Goal: Information Seeking & Learning: Learn about a topic

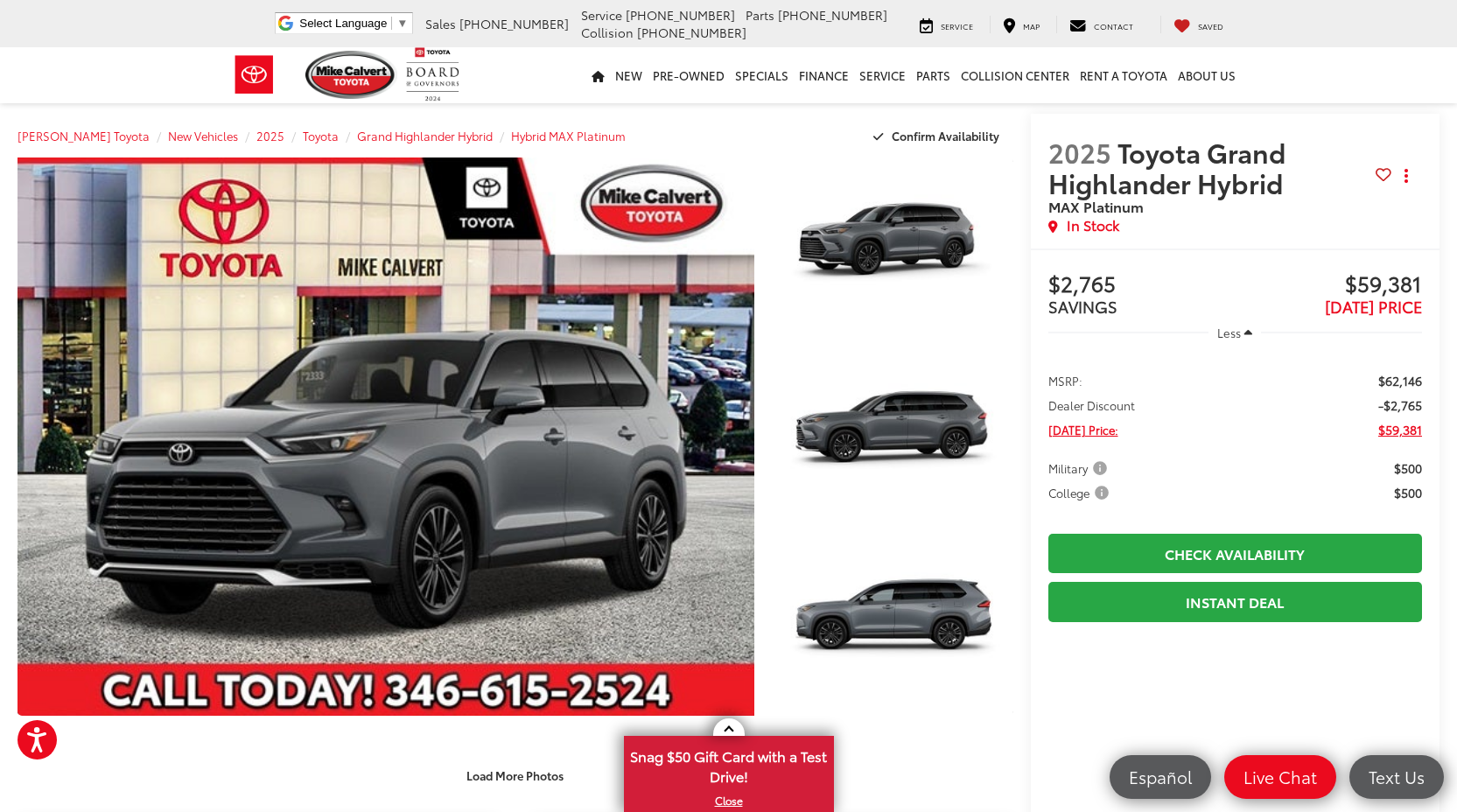
click at [1229, 337] on span "Less" at bounding box center [1229, 333] width 24 height 16
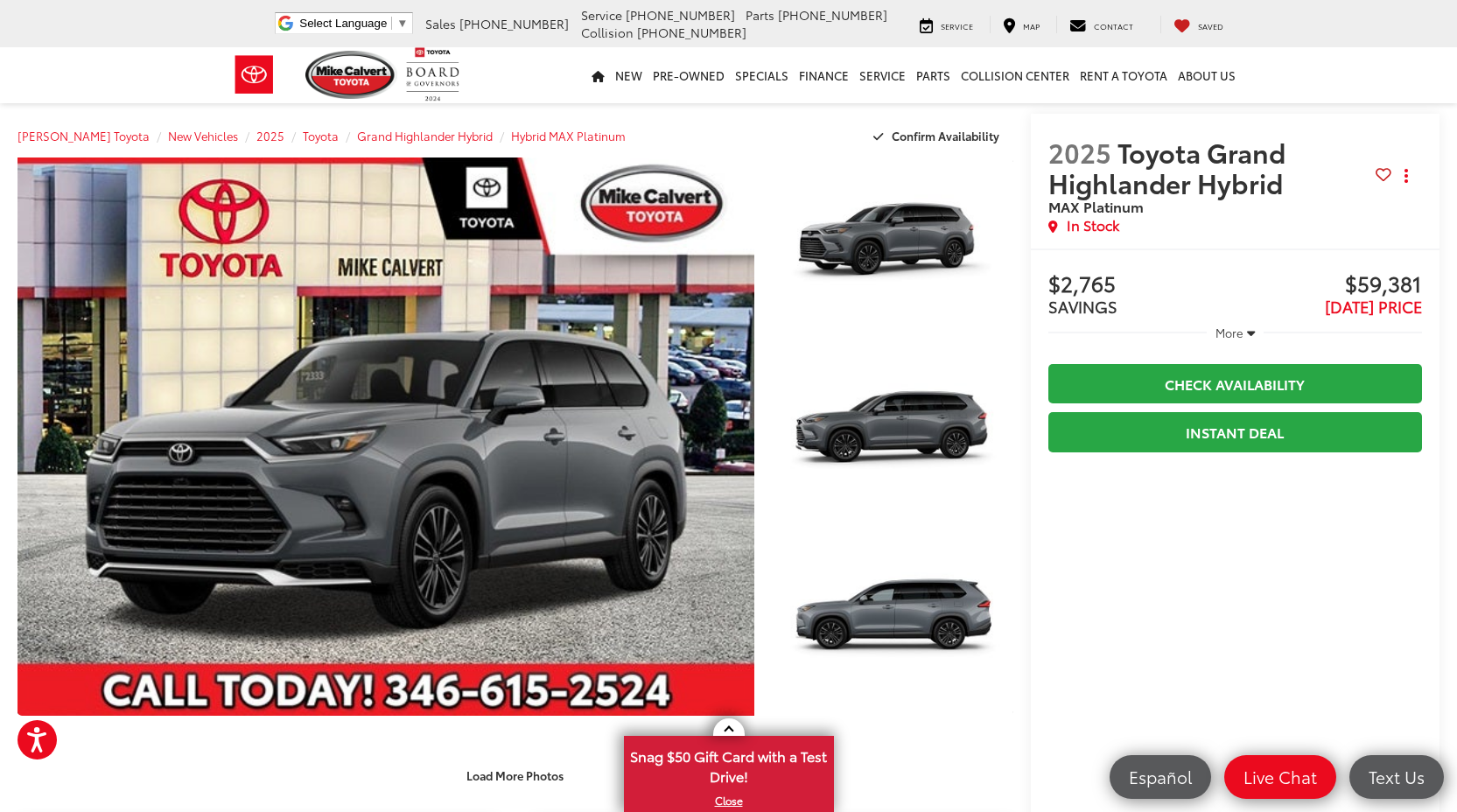
click at [1229, 337] on span "More" at bounding box center [1229, 333] width 28 height 16
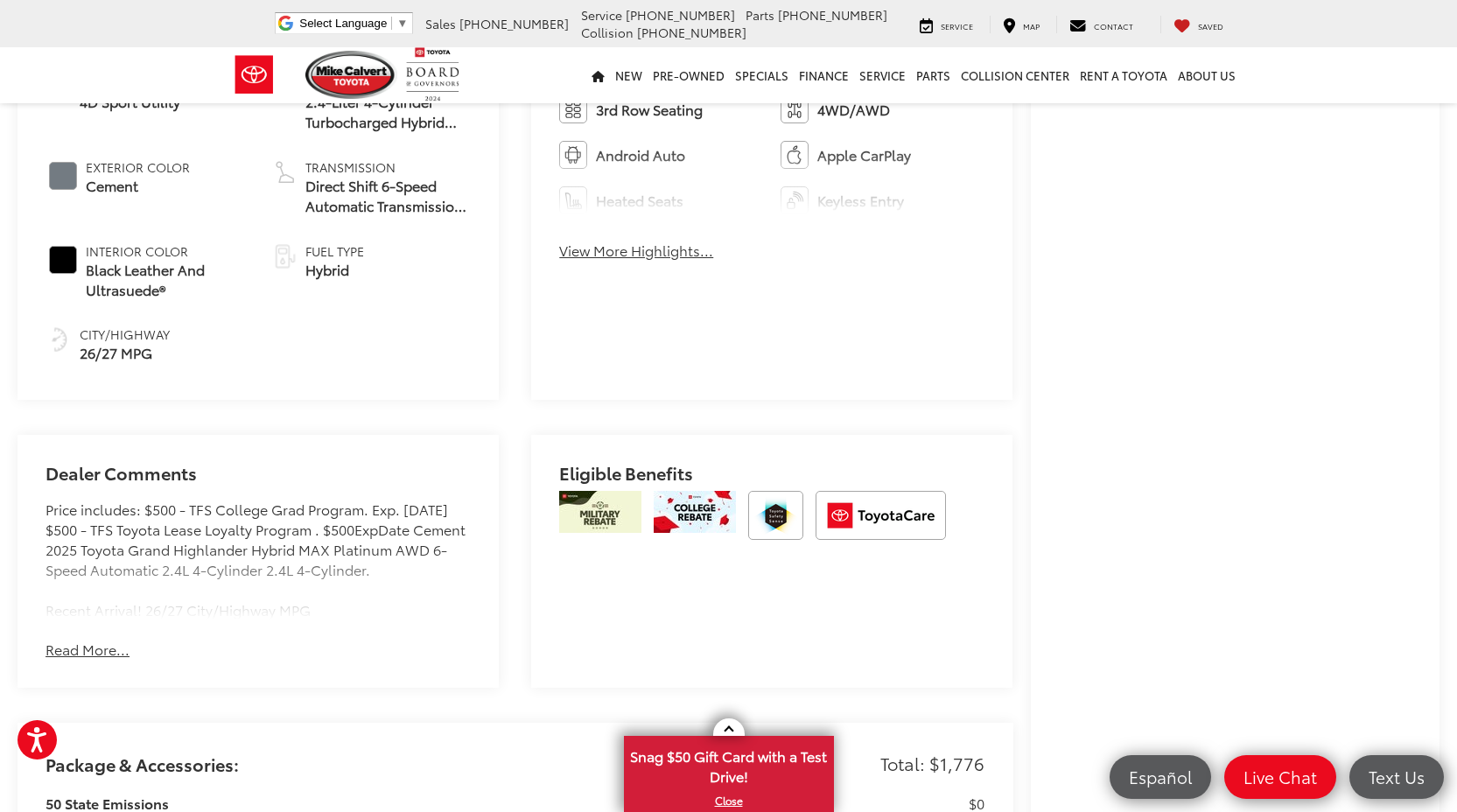
scroll to position [1019, 0]
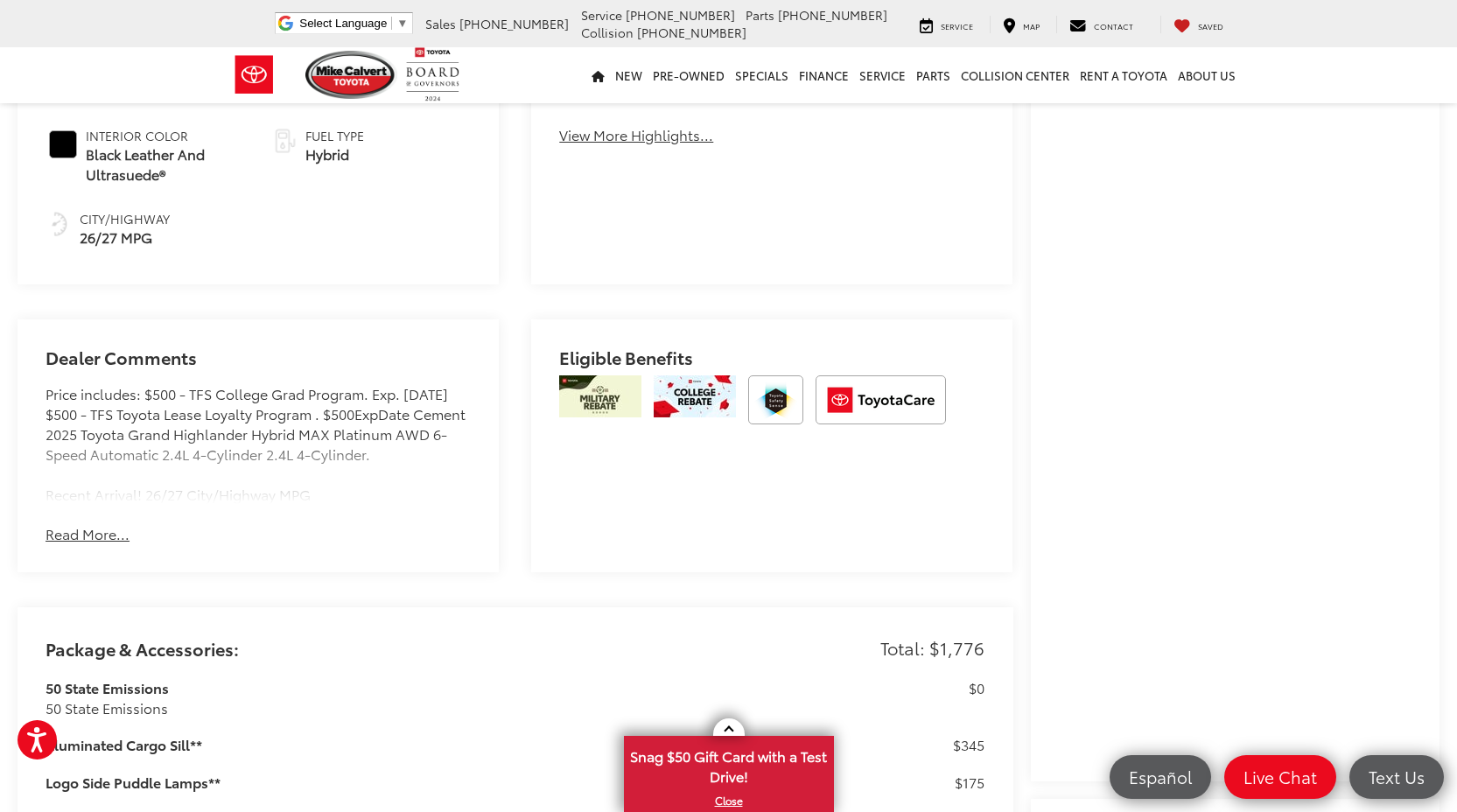
click at [860, 453] on div "Eligible Benefits" at bounding box center [772, 445] width 481 height 252
click at [597, 348] on h2 "Eligible Benefits" at bounding box center [772, 362] width 425 height 28
click at [619, 376] on img at bounding box center [600, 397] width 82 height 42
click at [103, 524] on button "Read More..." at bounding box center [87, 534] width 84 height 20
drag, startPoint x: 48, startPoint y: 379, endPoint x: 143, endPoint y: 381, distance: 95.0
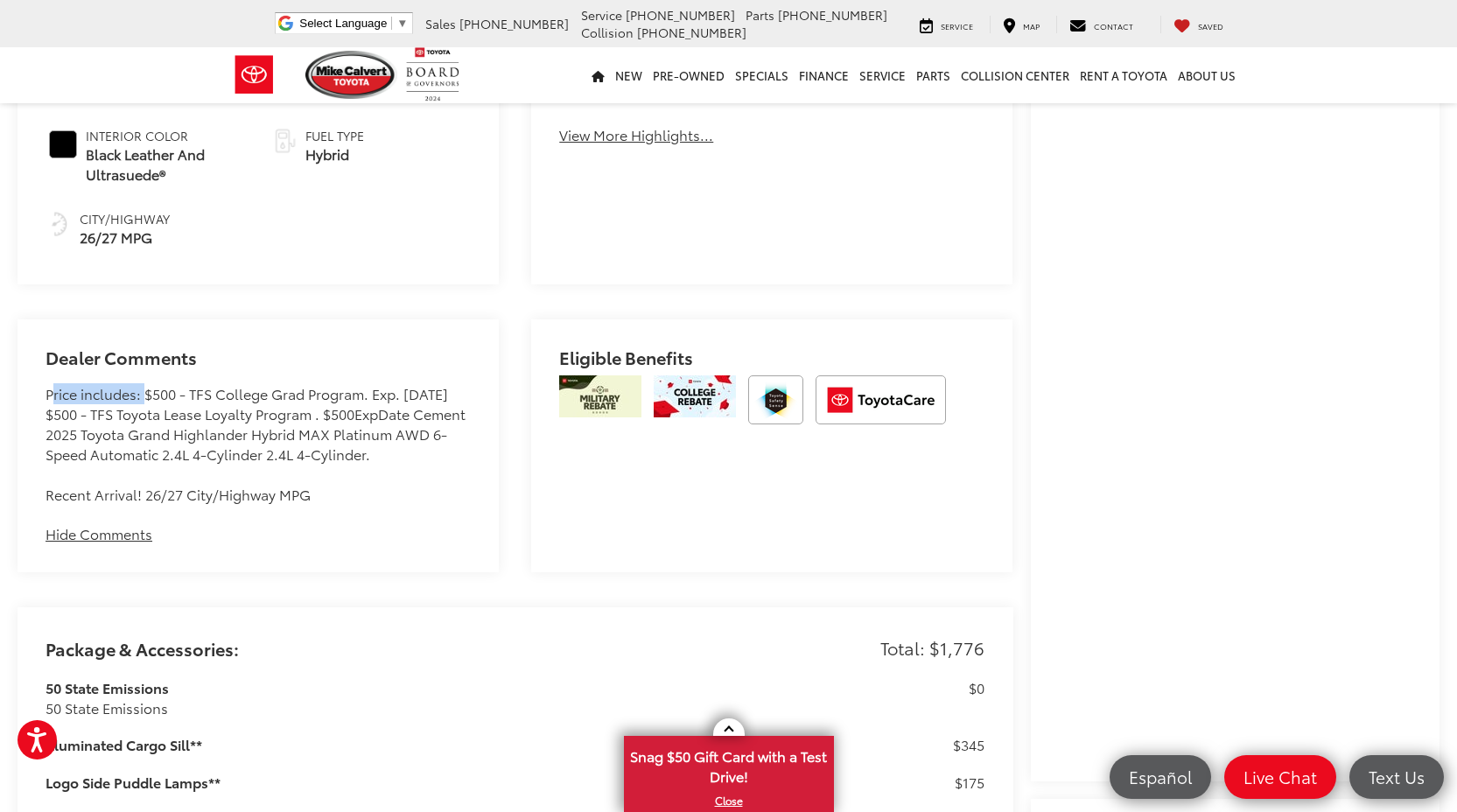
click at [143, 385] on div "Price includes: $500 - TFS College Grad Program. Exp. 09/02/2025 $500 - TFS Toy…" at bounding box center [258, 444] width 425 height 120
click at [740, 376] on div at bounding box center [772, 406] width 425 height 62
click at [603, 378] on img at bounding box center [600, 397] width 82 height 42
click at [604, 348] on h2 "Eligible Benefits" at bounding box center [772, 362] width 425 height 28
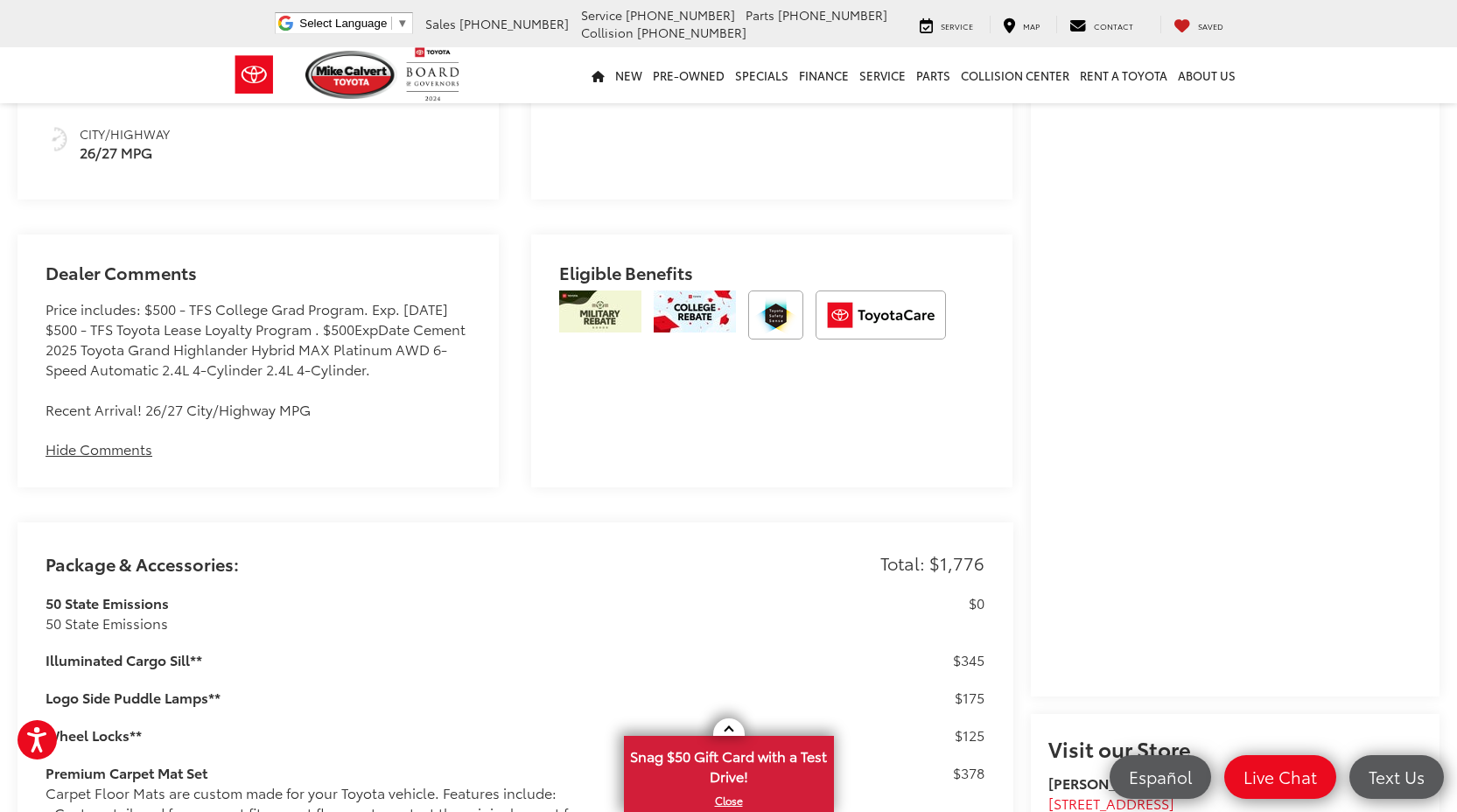
scroll to position [1110, 0]
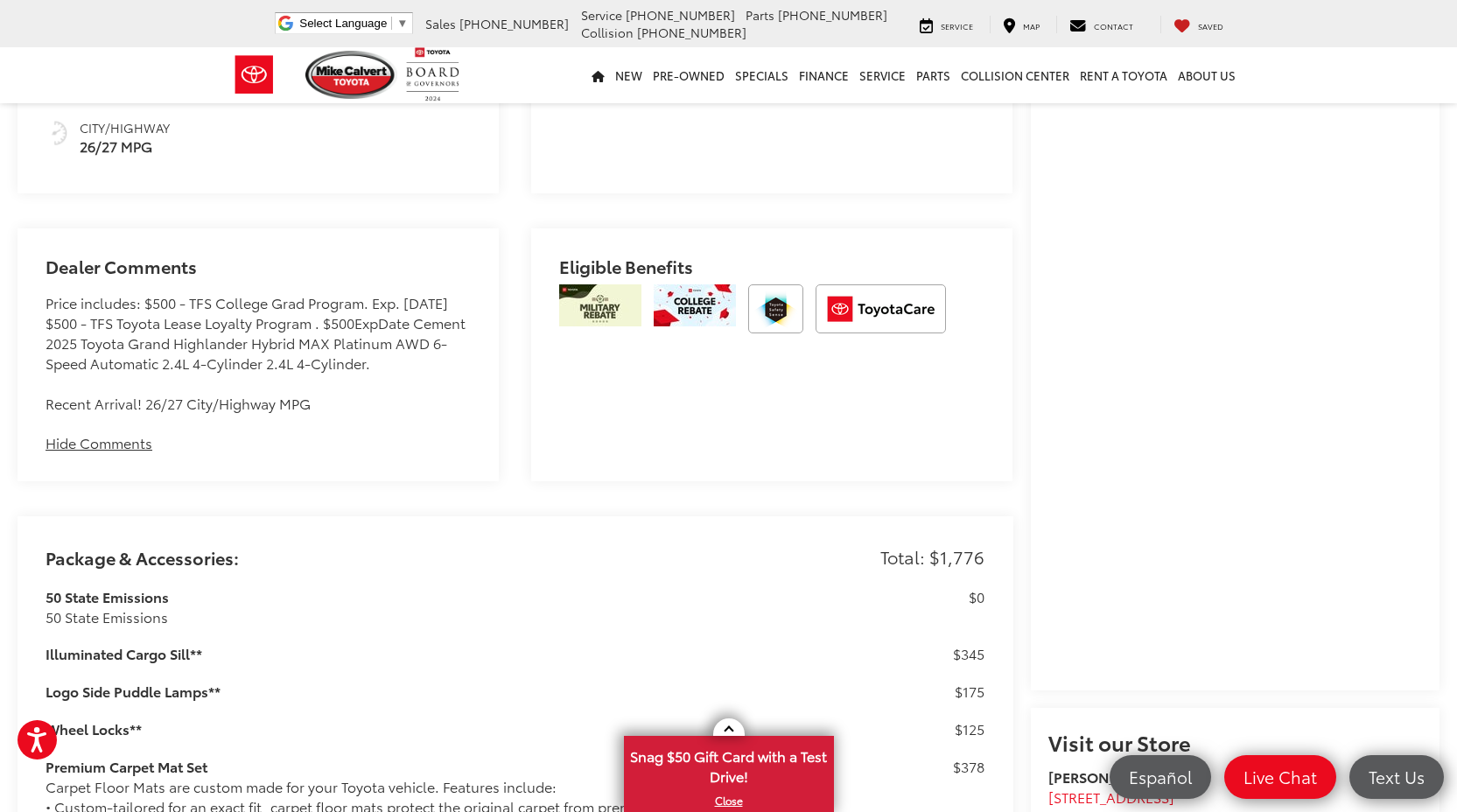
click at [721, 284] on img at bounding box center [695, 305] width 82 height 42
click at [878, 284] on img at bounding box center [881, 308] width 130 height 49
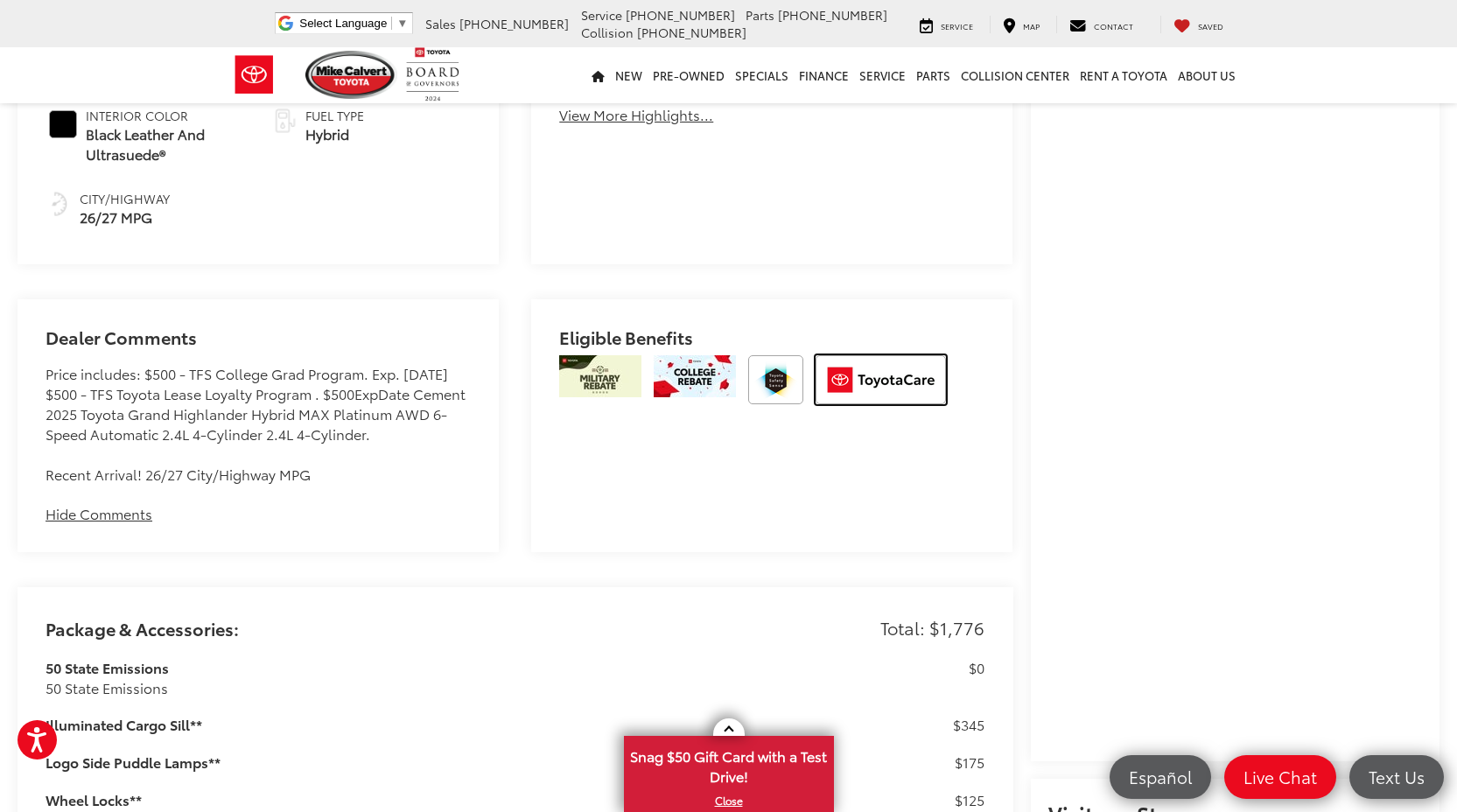
scroll to position [1036, 0]
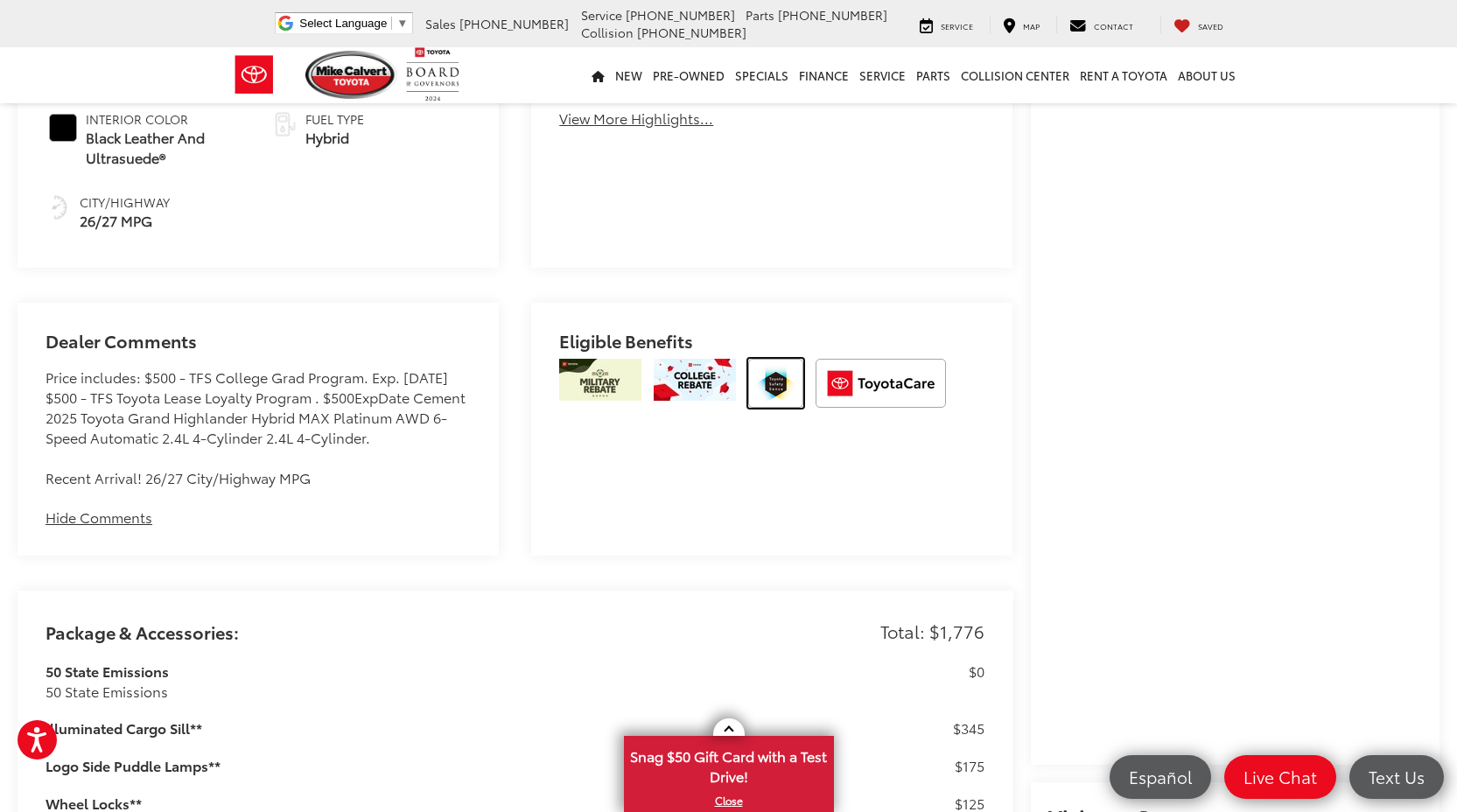
click at [778, 364] on img at bounding box center [775, 383] width 55 height 49
click at [695, 363] on img at bounding box center [695, 380] width 82 height 42
click at [634, 364] on img at bounding box center [600, 380] width 82 height 42
click at [611, 367] on img at bounding box center [600, 380] width 82 height 42
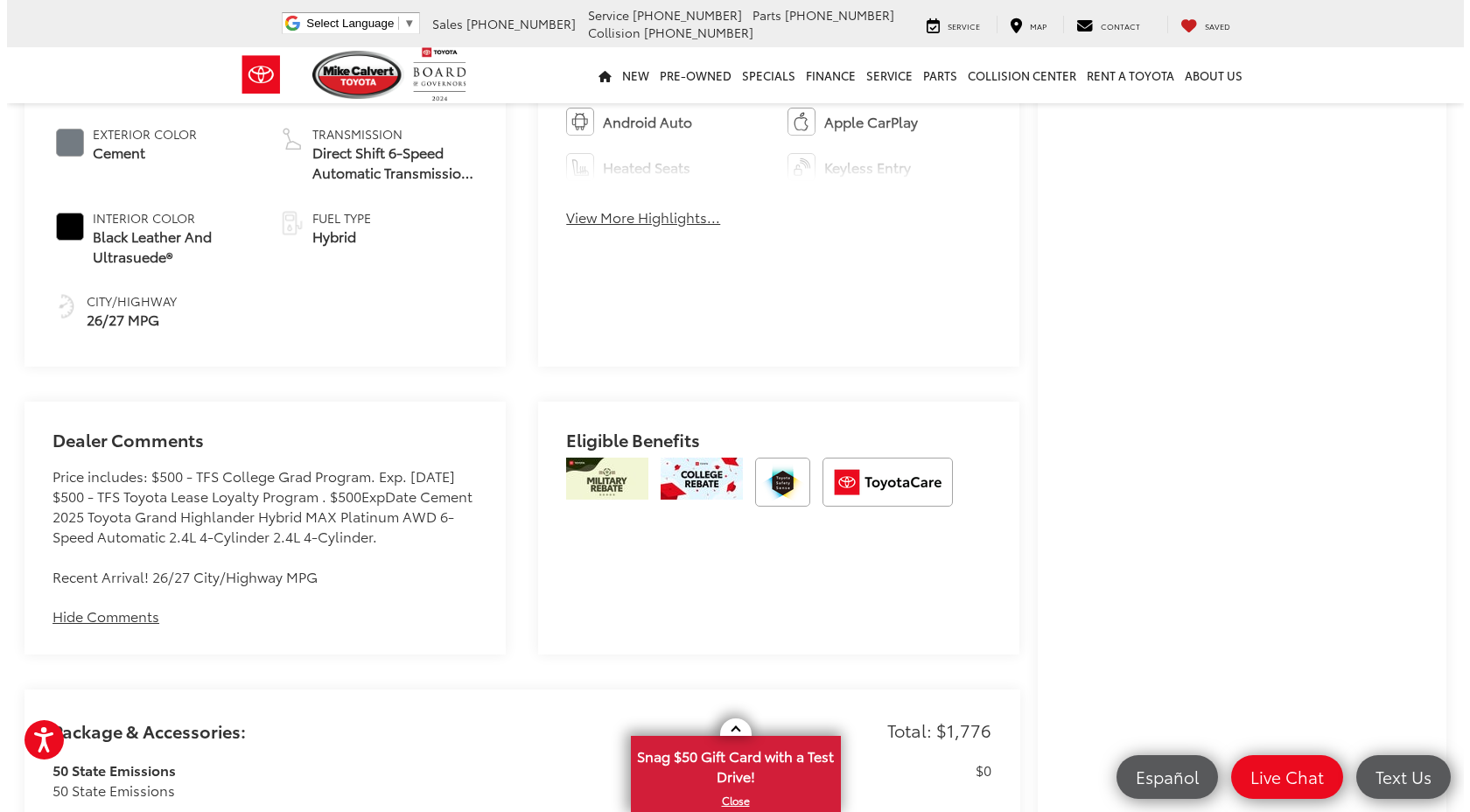
scroll to position [0, 0]
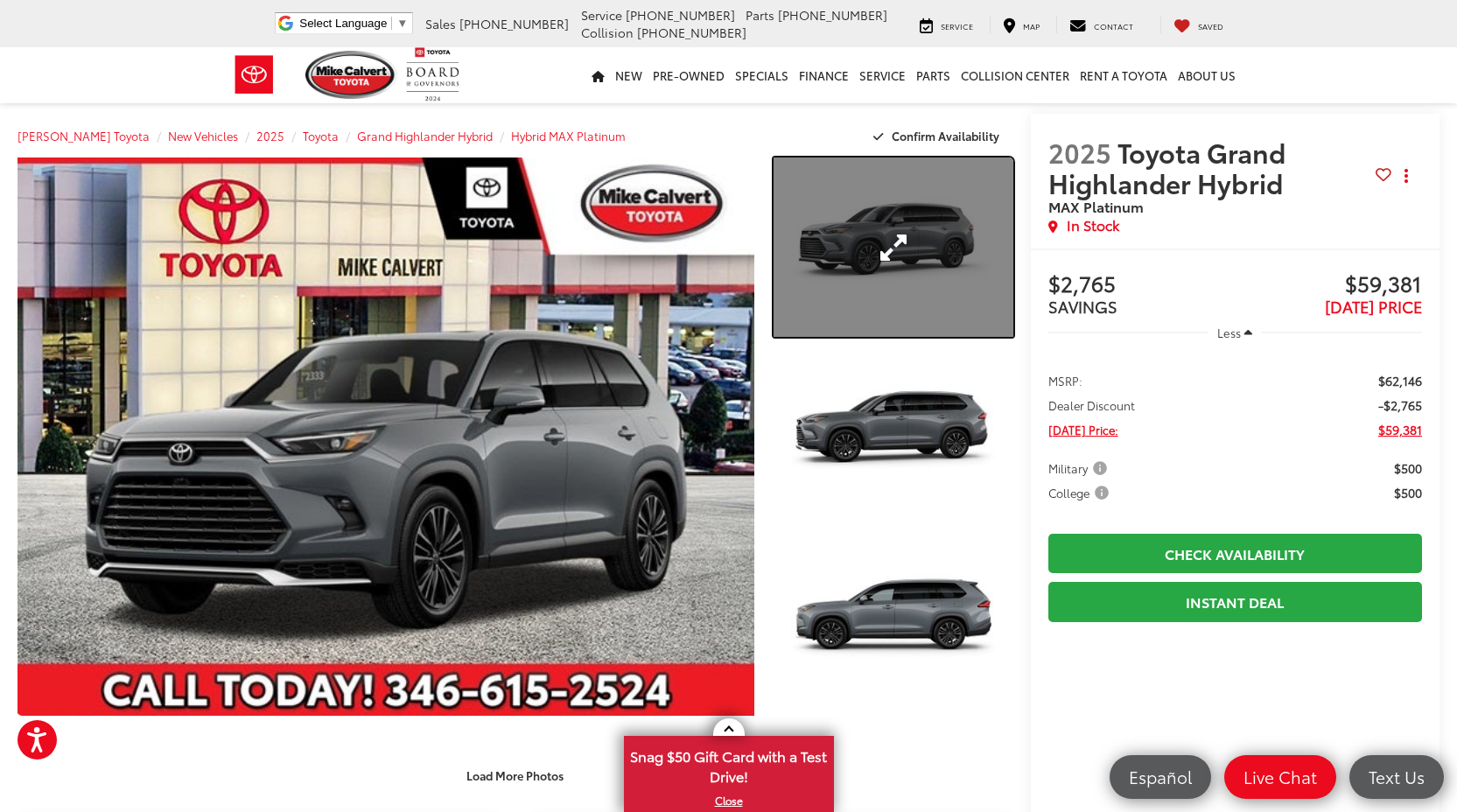
click at [889, 218] on link "Expand Photo 1" at bounding box center [892, 247] width 240 height 180
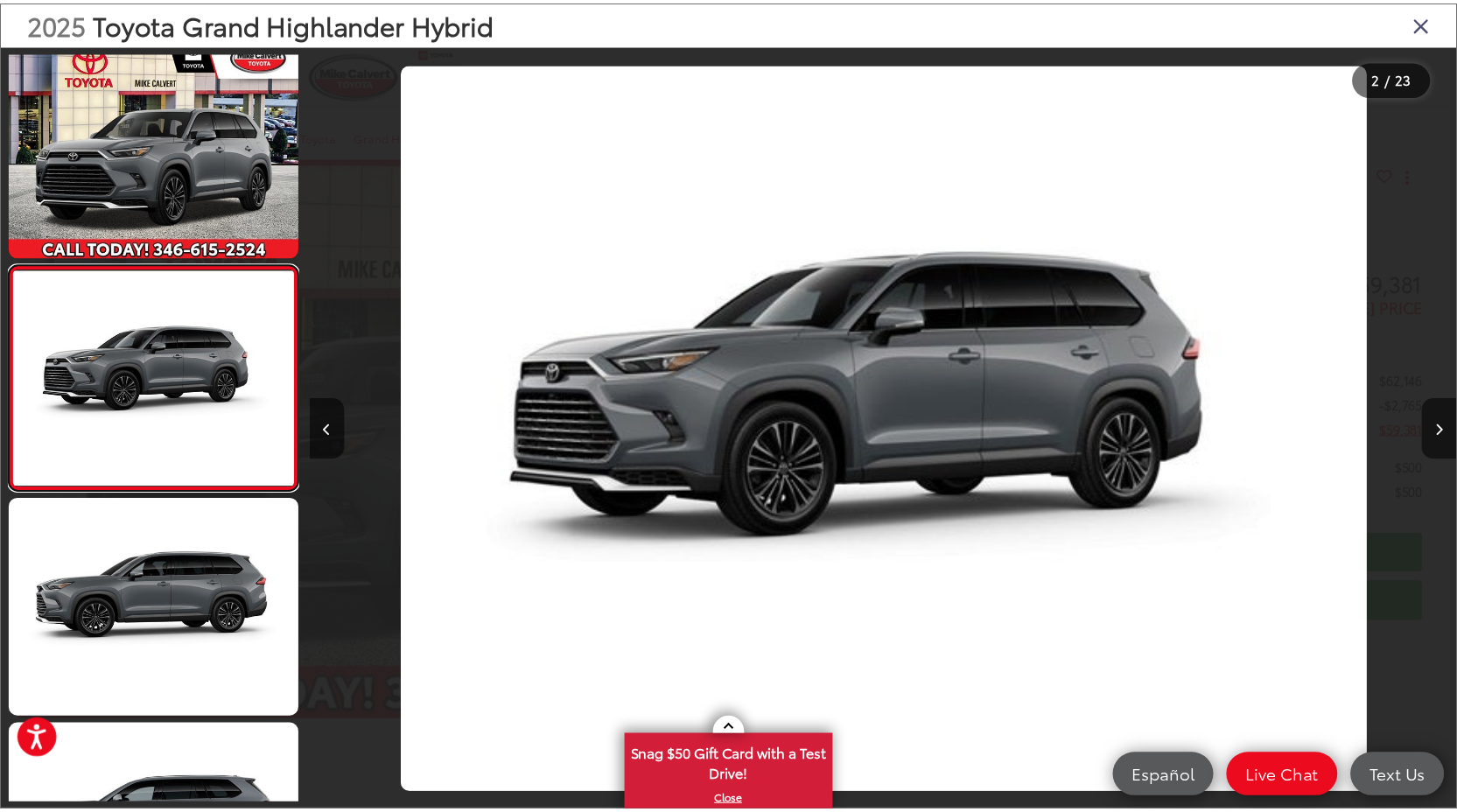
scroll to position [0, 1157]
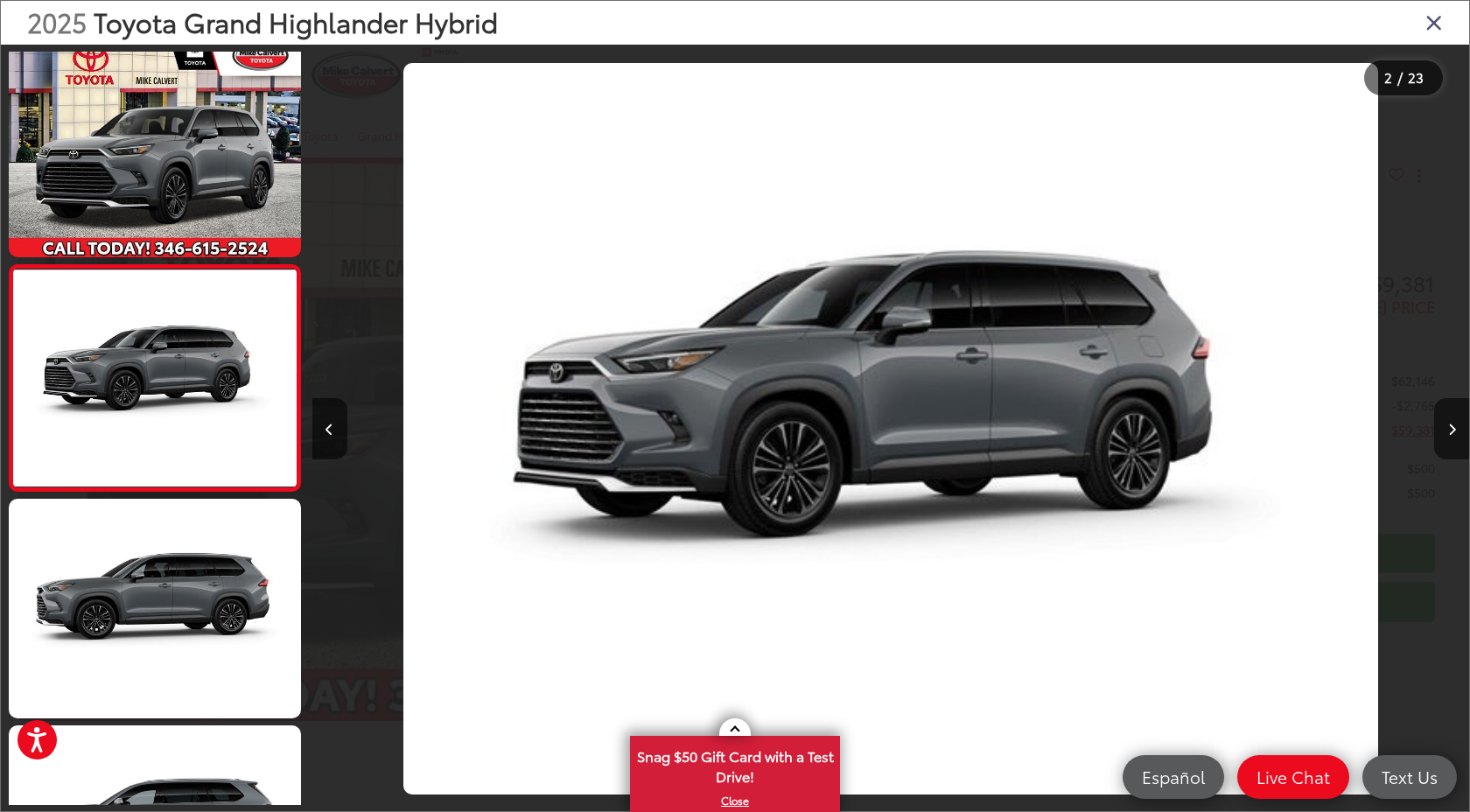
click at [1439, 35] on div "2025 Toyota Grand Highlander Hybrid" at bounding box center [735, 23] width 1469 height 44
click at [1439, 18] on icon "Close gallery" at bounding box center [1434, 22] width 18 height 23
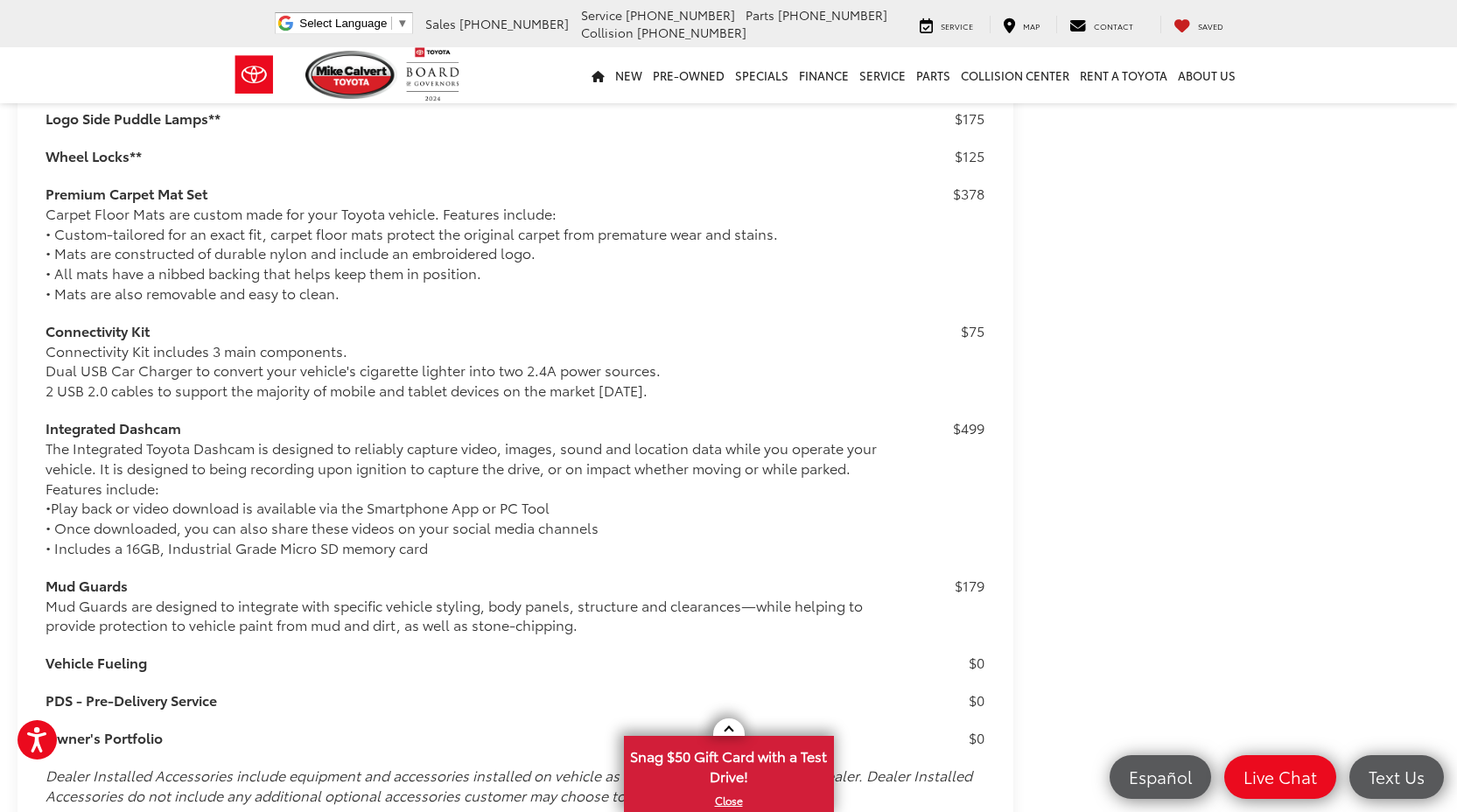
scroll to position [1906, 0]
